Goal: Task Accomplishment & Management: Use online tool/utility

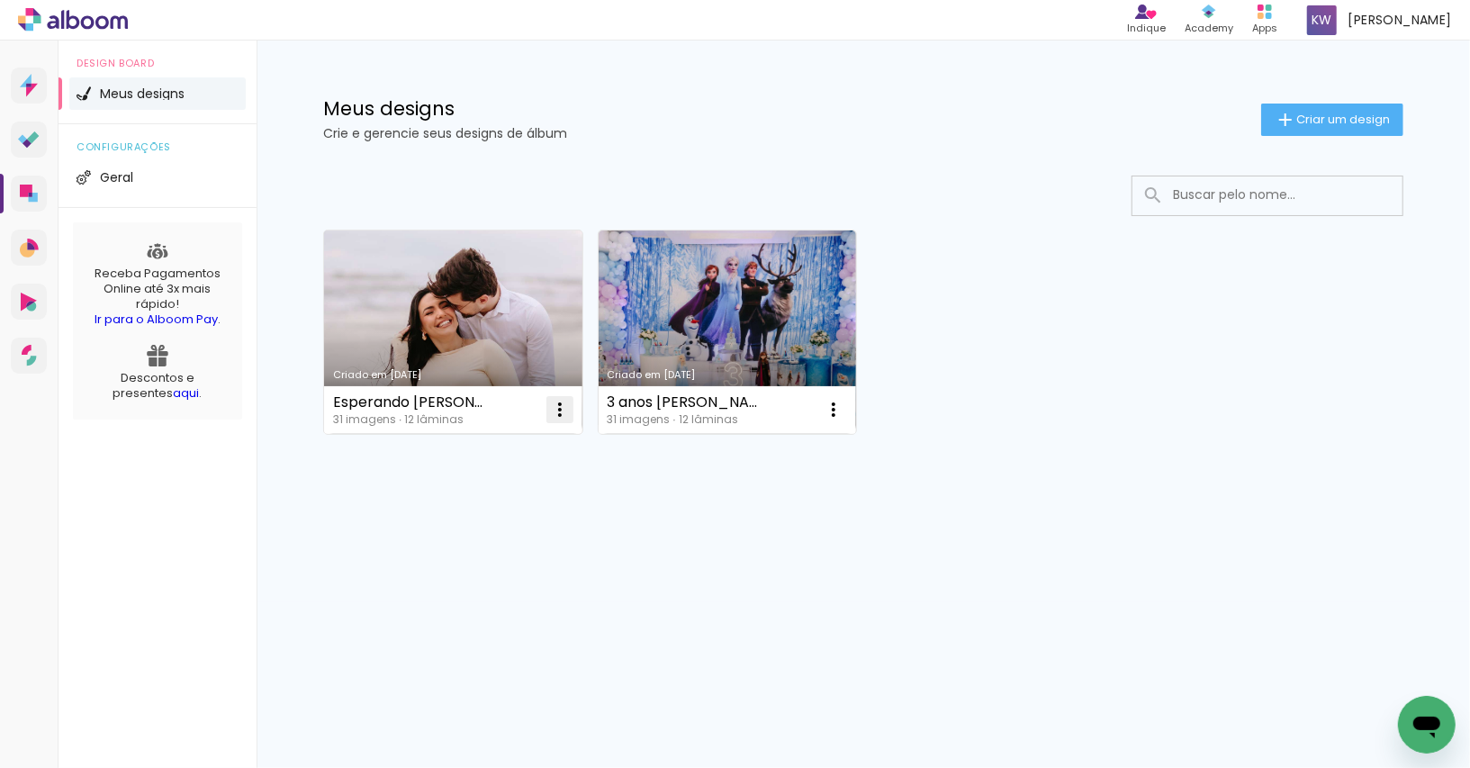
click at [562, 418] on iron-icon at bounding box center [560, 410] width 22 height 22
click at [514, 512] on paper-item "Excluir" at bounding box center [487, 527] width 177 height 36
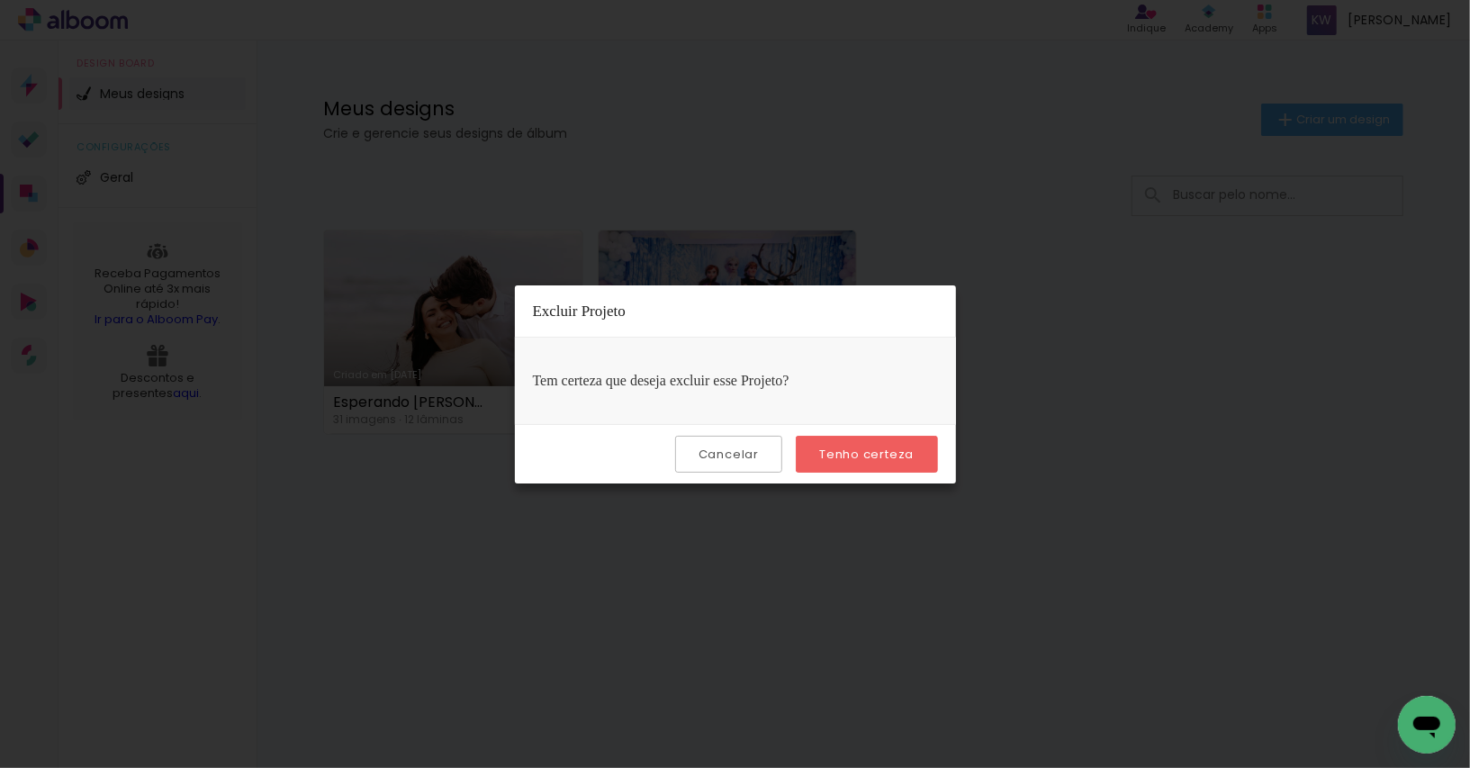
click at [854, 473] on div "Cancelar Tenho certeza" at bounding box center [735, 453] width 441 height 59
click at [0, 0] on slot "Tenho certeza" at bounding box center [0, 0] width 0 height 0
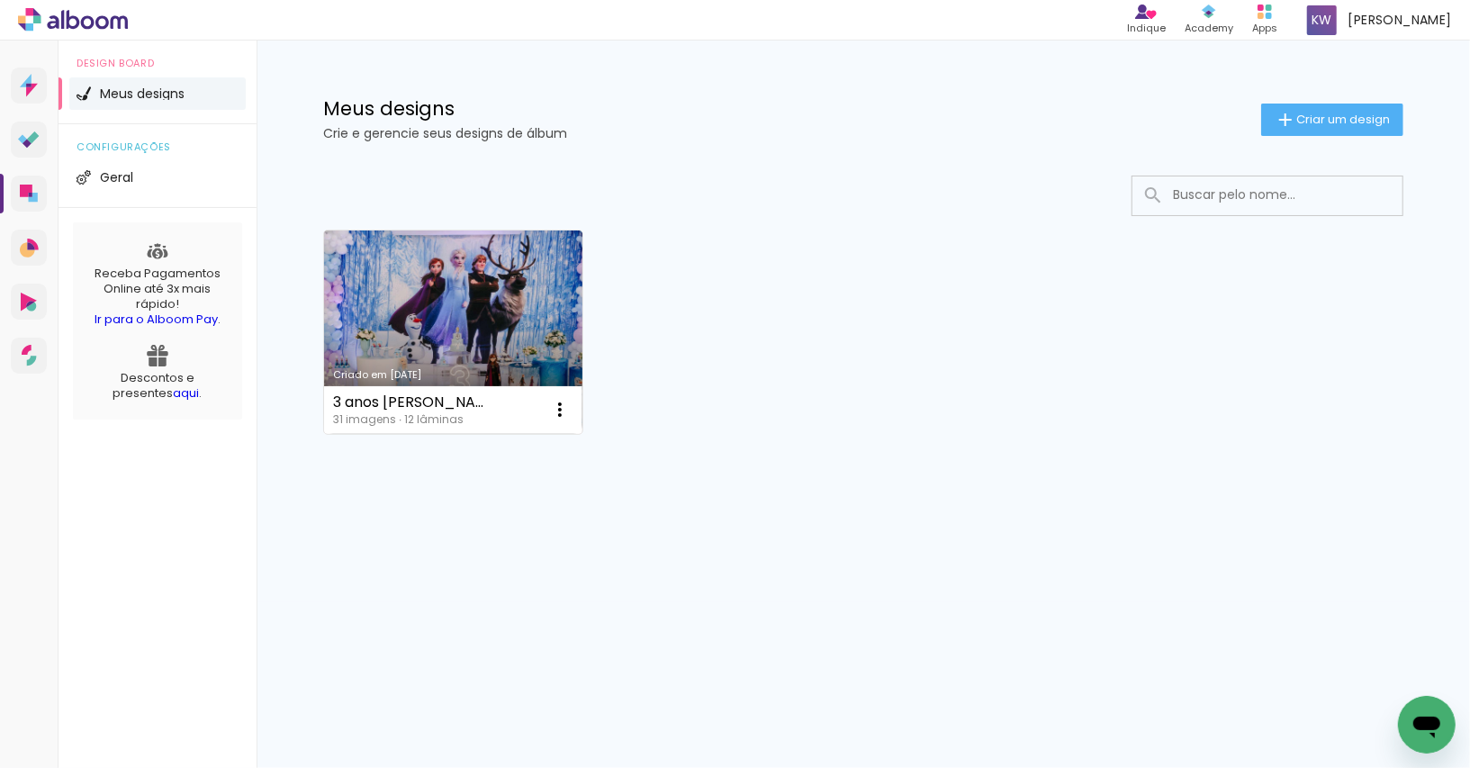
click at [523, 332] on link "Criado em [DATE]" at bounding box center [453, 331] width 258 height 203
